Goal: Obtain resource: Obtain resource

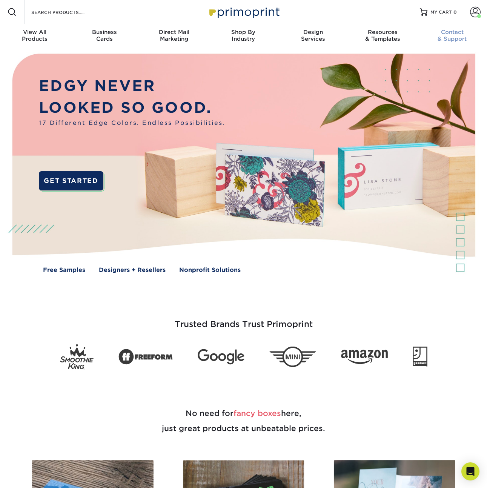
click at [457, 35] on span "Contact" at bounding box center [451, 32] width 69 height 7
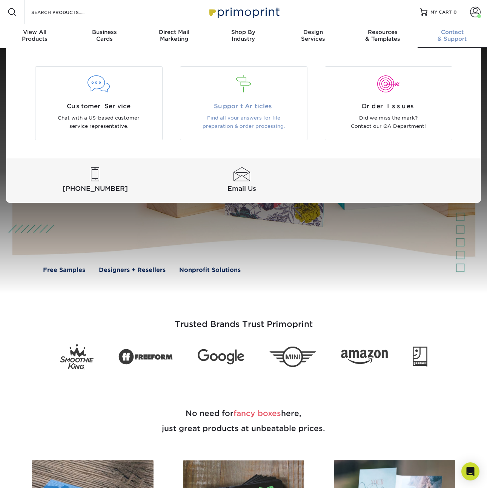
click at [269, 104] on span "Support Articles" at bounding box center [243, 106] width 115 height 9
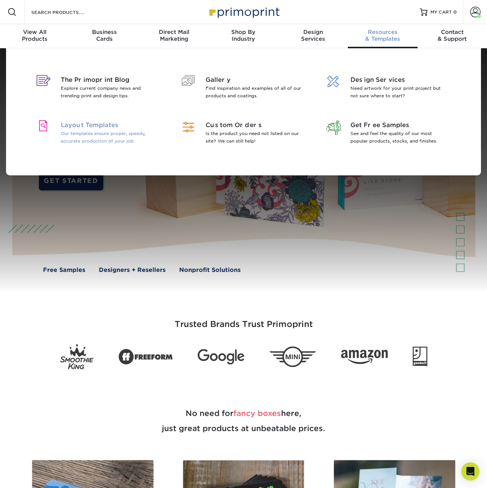
click at [83, 141] on p "Our templates ensure proper, speedy, accurate production of your job." at bounding box center [110, 137] width 98 height 15
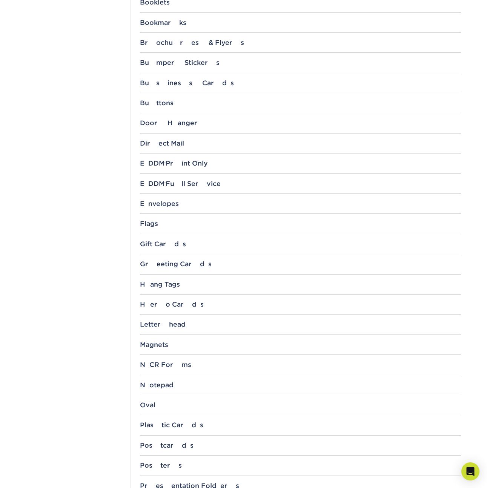
scroll to position [397, 0]
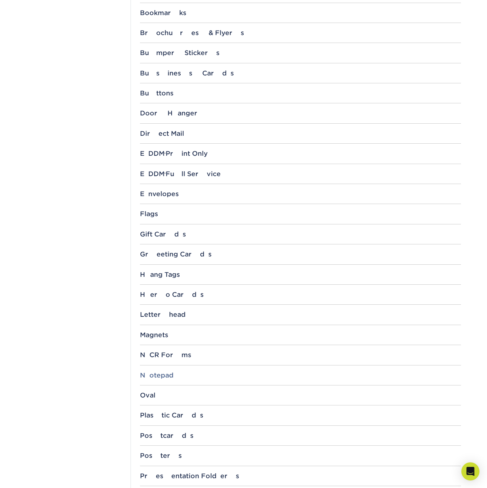
click at [157, 372] on div "Notepad" at bounding box center [300, 375] width 321 height 8
click at [156, 409] on link "4" x 6"" at bounding box center [155, 411] width 18 height 6
